Goal: Communication & Community: Connect with others

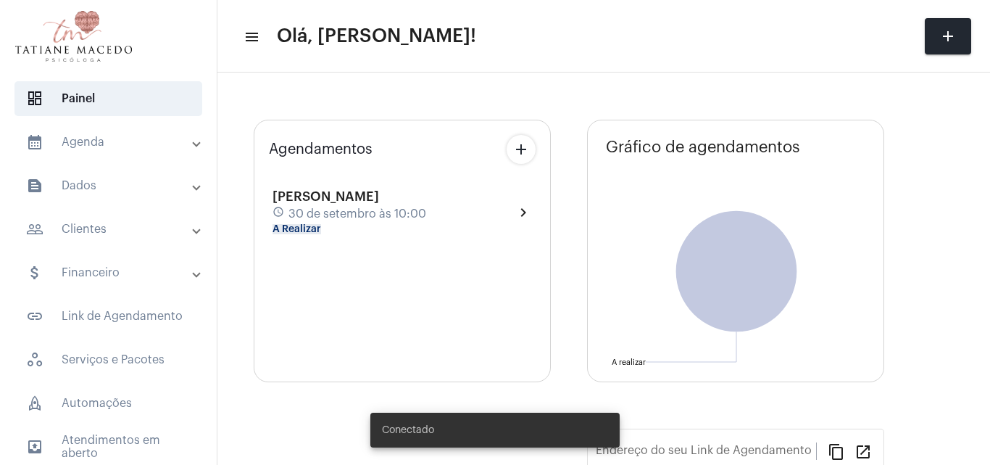
type input "[URL][DOMAIN_NAME]"
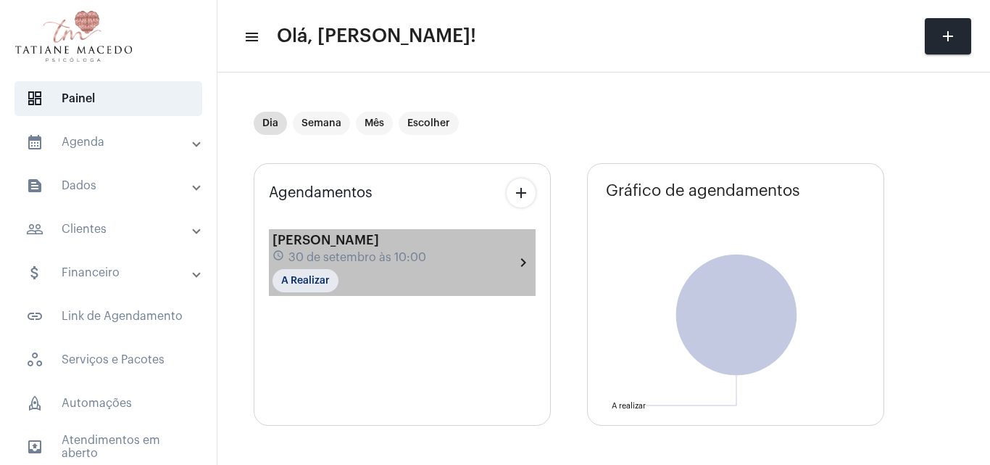
click at [382, 254] on span "30 de setembro às 10:00" at bounding box center [357, 257] width 138 height 13
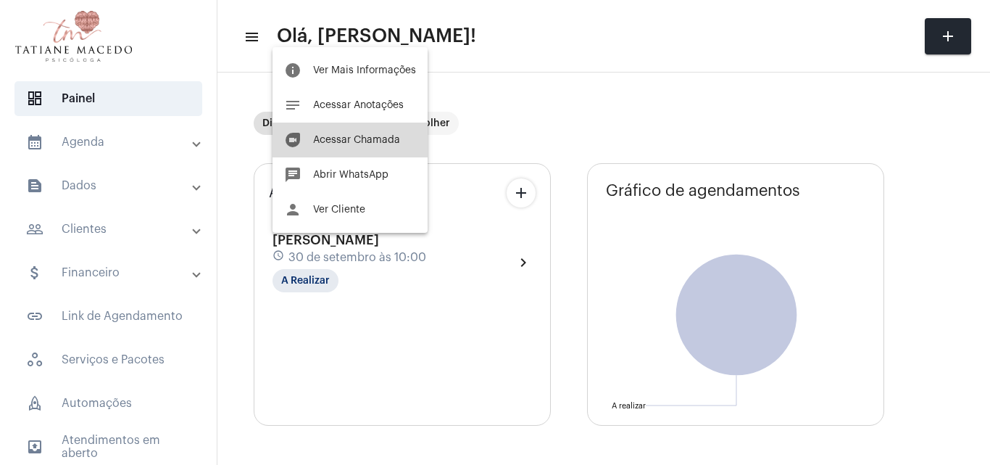
click at [359, 151] on button "duo [PERSON_NAME]" at bounding box center [350, 139] width 155 height 35
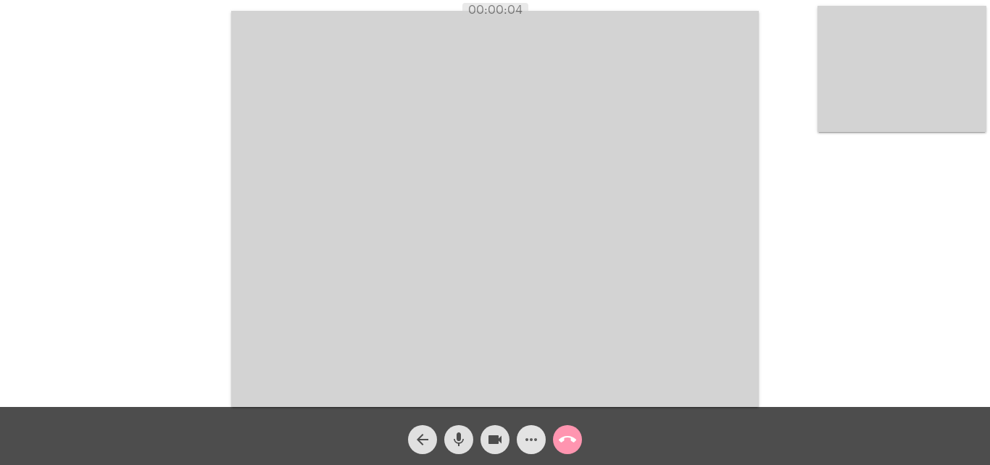
click at [520, 437] on button "more_horiz" at bounding box center [531, 439] width 29 height 29
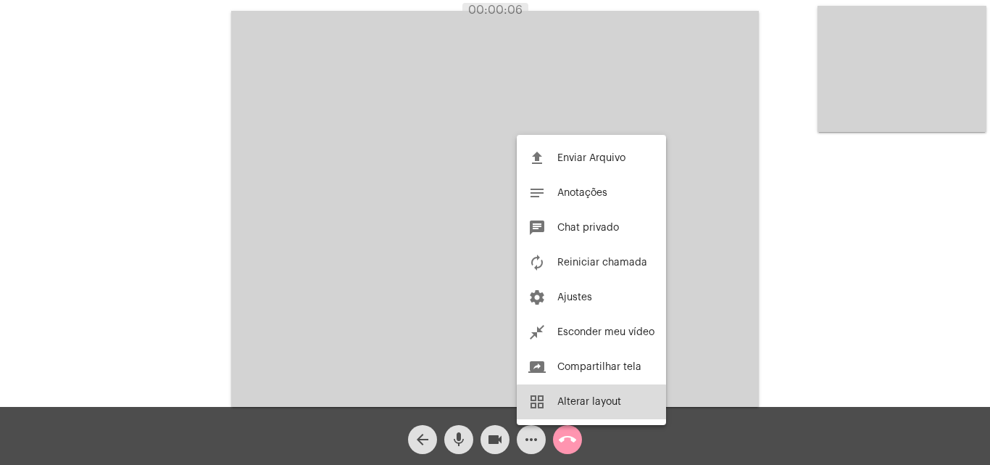
click at [591, 403] on span "Alterar layout" at bounding box center [589, 401] width 64 height 10
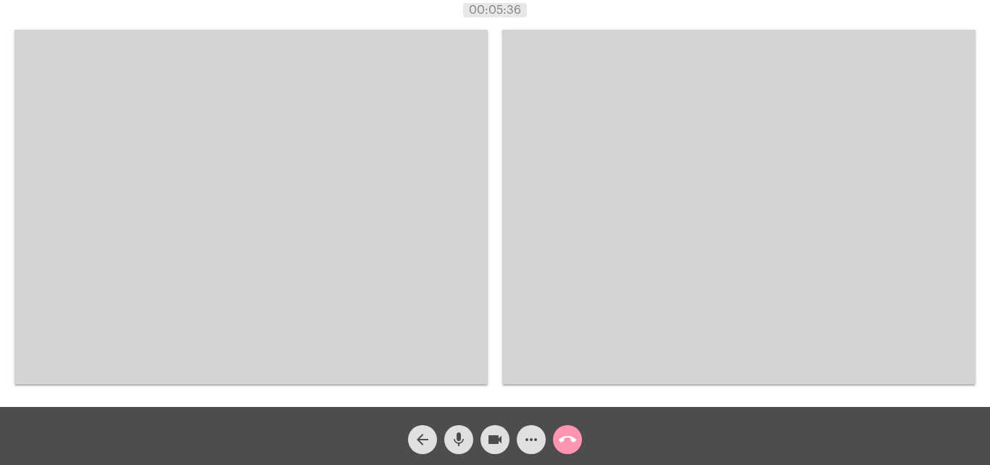
click at [733, 313] on video at bounding box center [738, 207] width 473 height 354
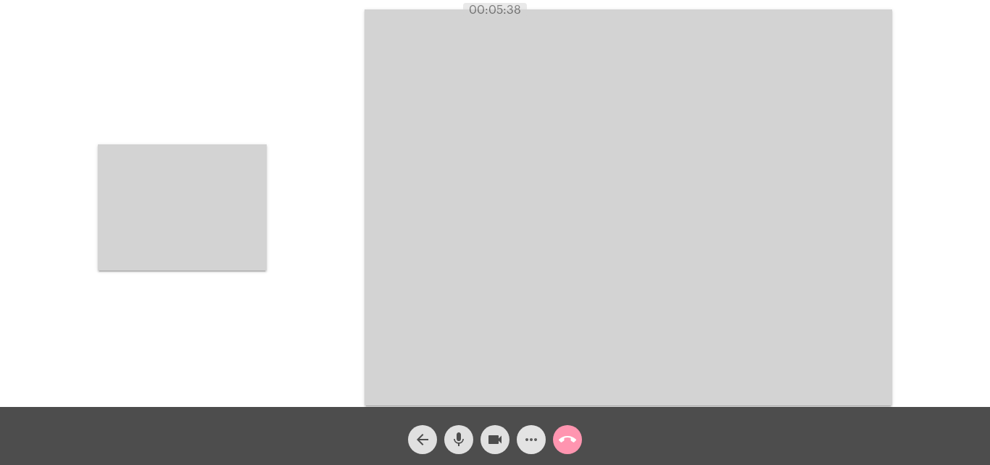
click at [533, 431] on mat-icon "more_horiz" at bounding box center [531, 439] width 17 height 17
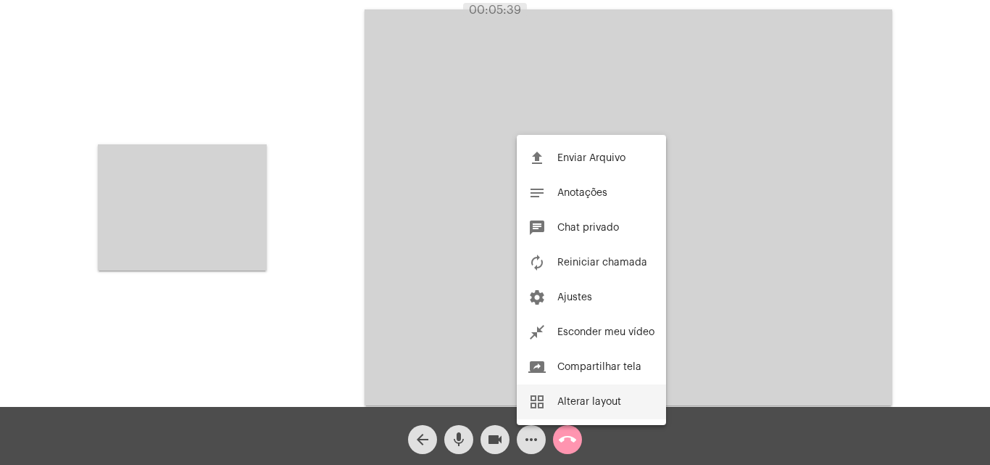
click at [577, 405] on span "Alterar layout" at bounding box center [589, 401] width 64 height 10
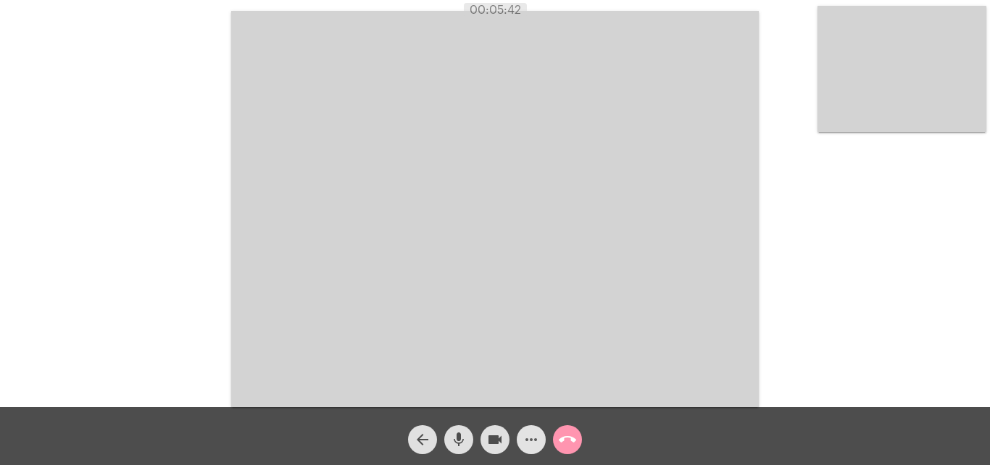
click at [536, 444] on mat-icon "more_horiz" at bounding box center [531, 439] width 17 height 17
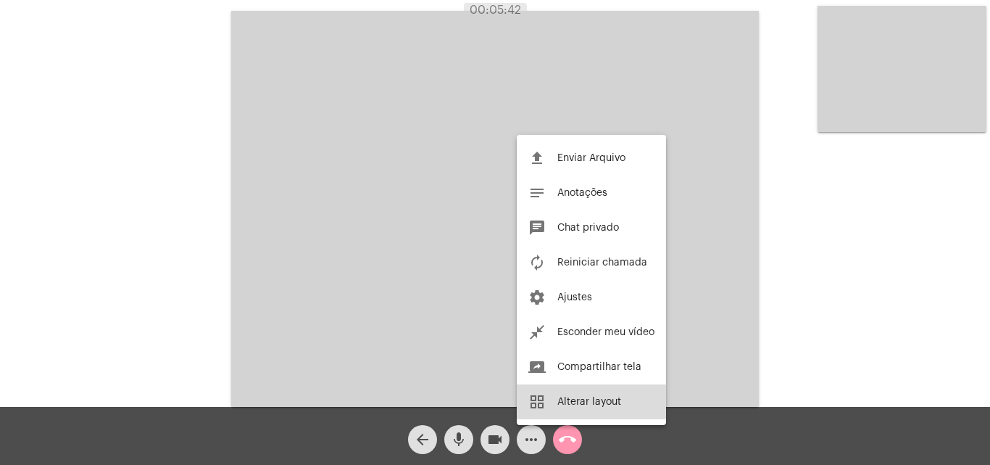
click at [551, 399] on button "grid_view Alterar layout" at bounding box center [591, 401] width 149 height 35
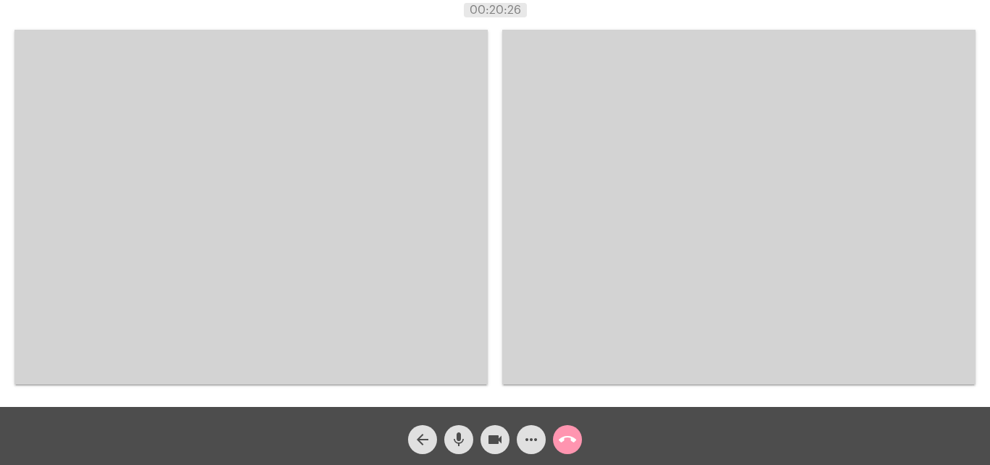
click at [597, 444] on div "arrow_back mic videocam more_horiz call_end" at bounding box center [495, 436] width 990 height 58
click at [599, 430] on div "arrow_back mic videocam more_horiz call_end" at bounding box center [495, 436] width 990 height 58
